Goal: Task Accomplishment & Management: Manage account settings

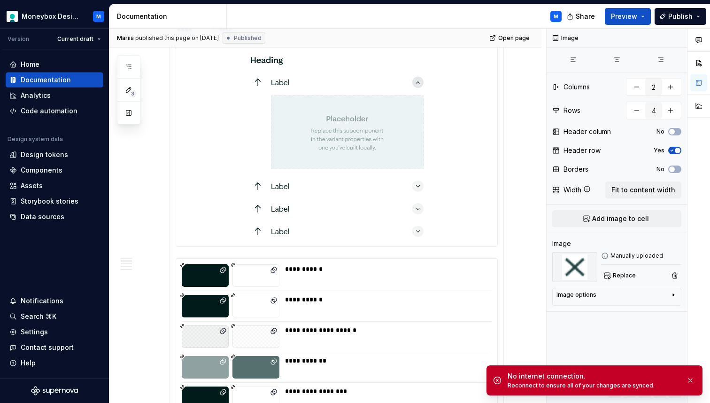
scroll to position [161, 0]
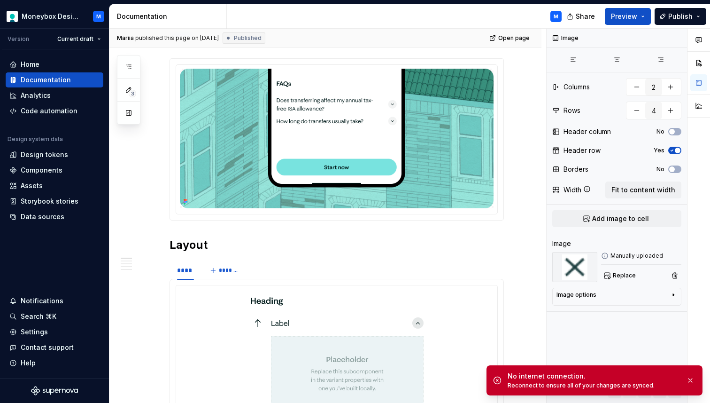
type textarea "*"
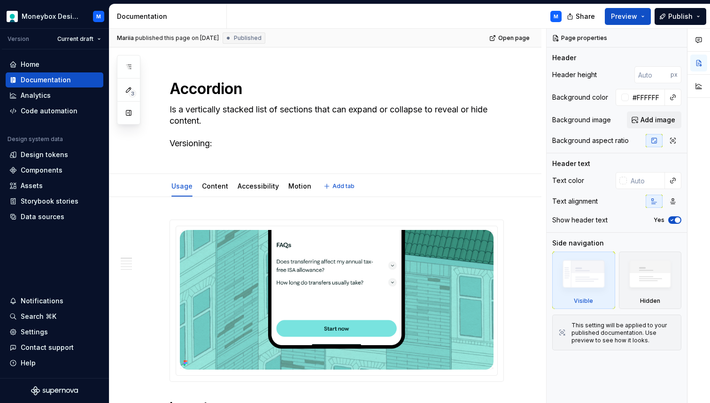
type textarea "*"
click at [53, 332] on div "Settings" at bounding box center [54, 331] width 90 height 9
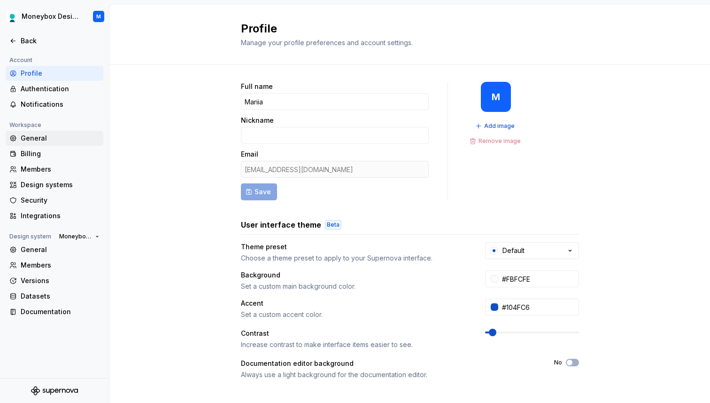
click at [67, 142] on div "General" at bounding box center [60, 137] width 79 height 9
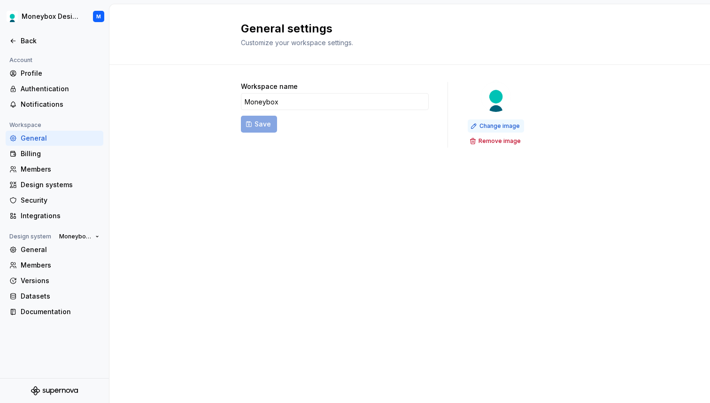
click at [504, 126] on span "Change image" at bounding box center [500, 126] width 40 height 8
click at [486, 125] on span "Change image" at bounding box center [500, 126] width 40 height 8
click at [10, 40] on icon at bounding box center [13, 41] width 8 height 8
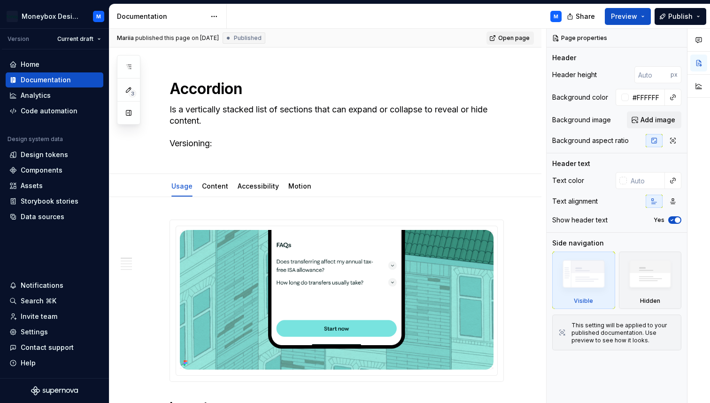
click at [523, 32] on link "Open page" at bounding box center [510, 37] width 47 height 13
type textarea "*"
click at [32, 335] on div "Settings" at bounding box center [34, 331] width 27 height 9
